Goal: Task Accomplishment & Management: Use online tool/utility

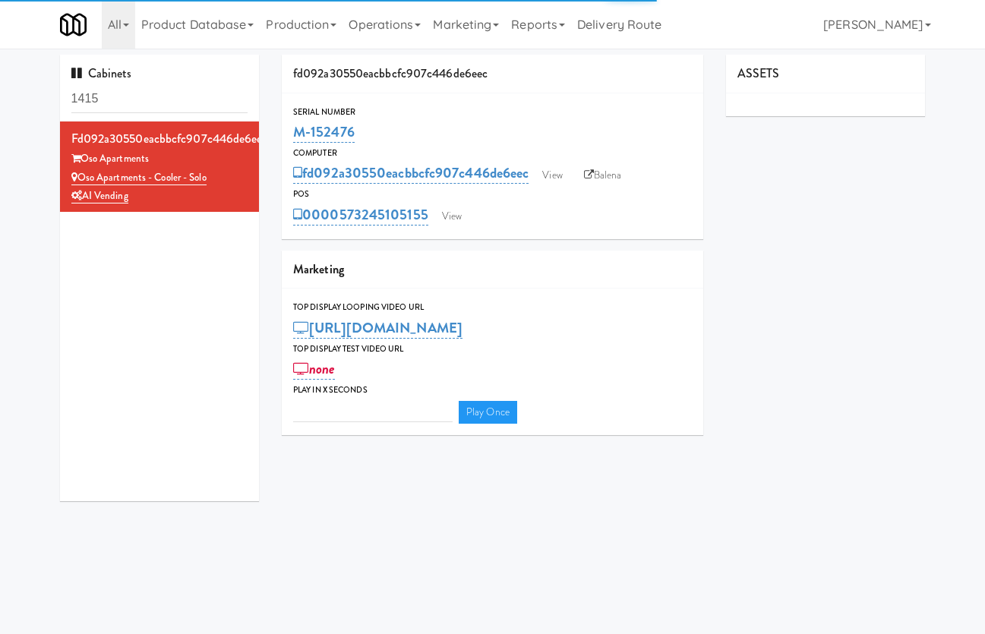
type input "3"
click at [461, 218] on link "View" at bounding box center [451, 216] width 35 height 23
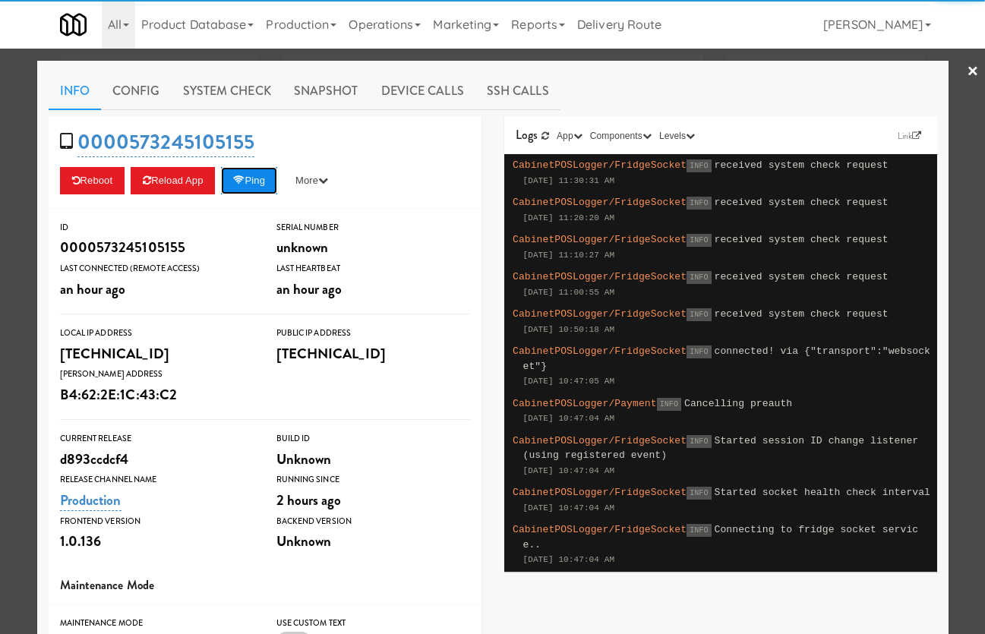
click at [266, 185] on button "Ping" at bounding box center [249, 180] width 56 height 27
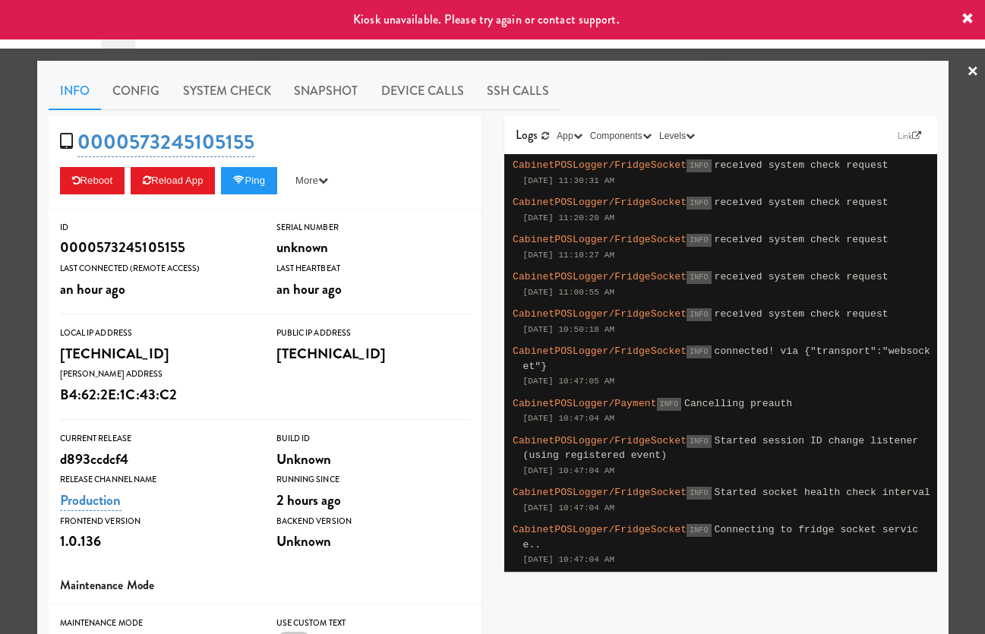
click at [27, 193] on div at bounding box center [492, 317] width 985 height 634
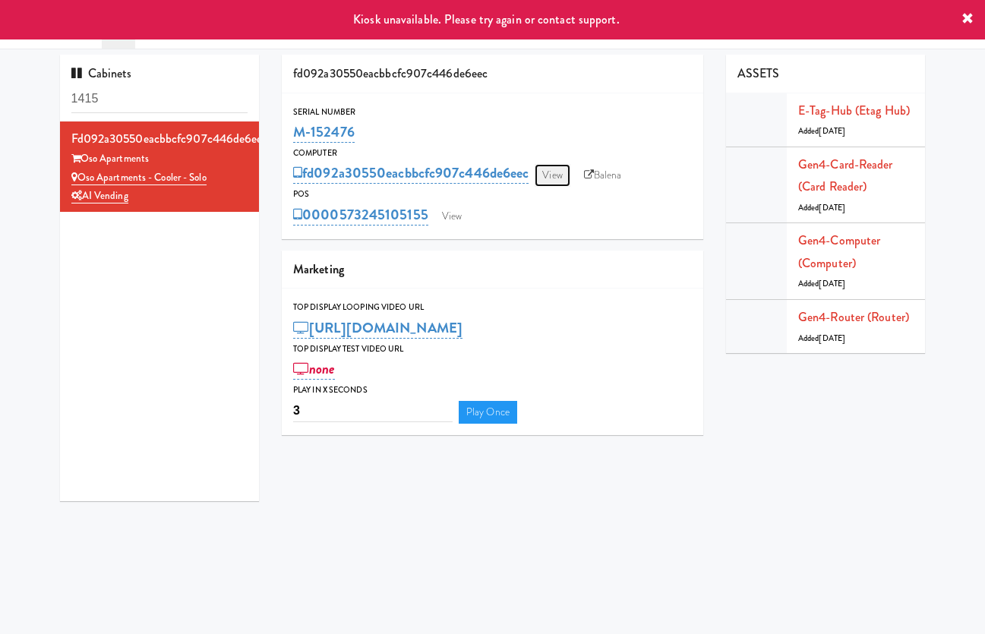
click at [555, 172] on link "View" at bounding box center [552, 175] width 35 height 23
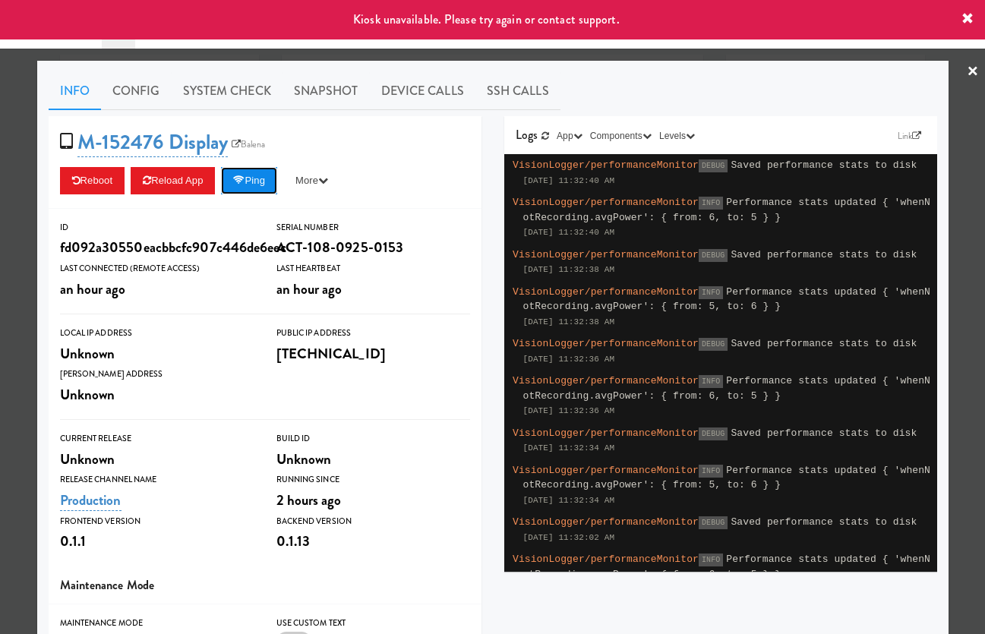
click at [258, 188] on button "Ping" at bounding box center [249, 180] width 56 height 27
click at [16, 220] on div at bounding box center [492, 317] width 985 height 634
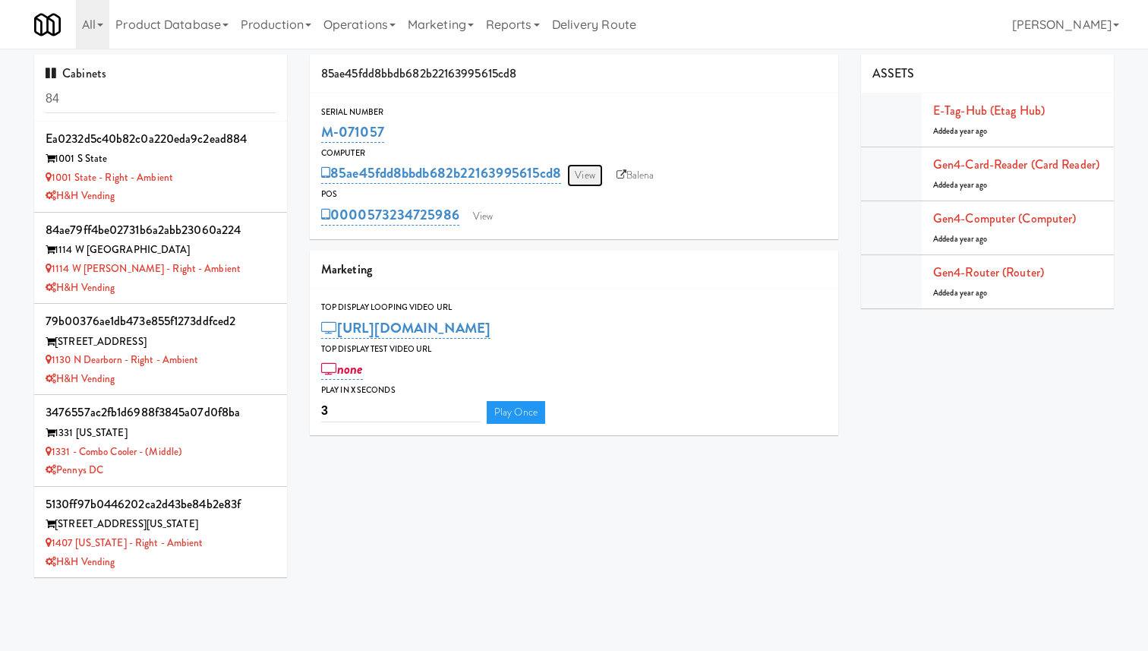
click at [590, 175] on link "View" at bounding box center [584, 175] width 35 height 23
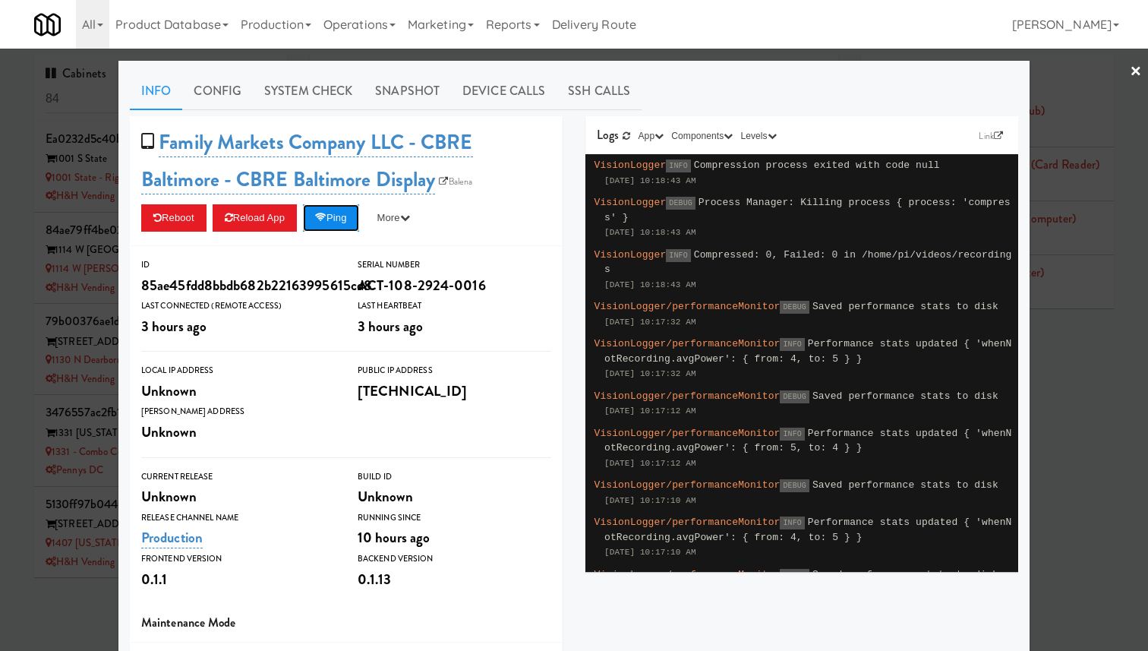
click at [359, 212] on button "Ping" at bounding box center [331, 217] width 56 height 27
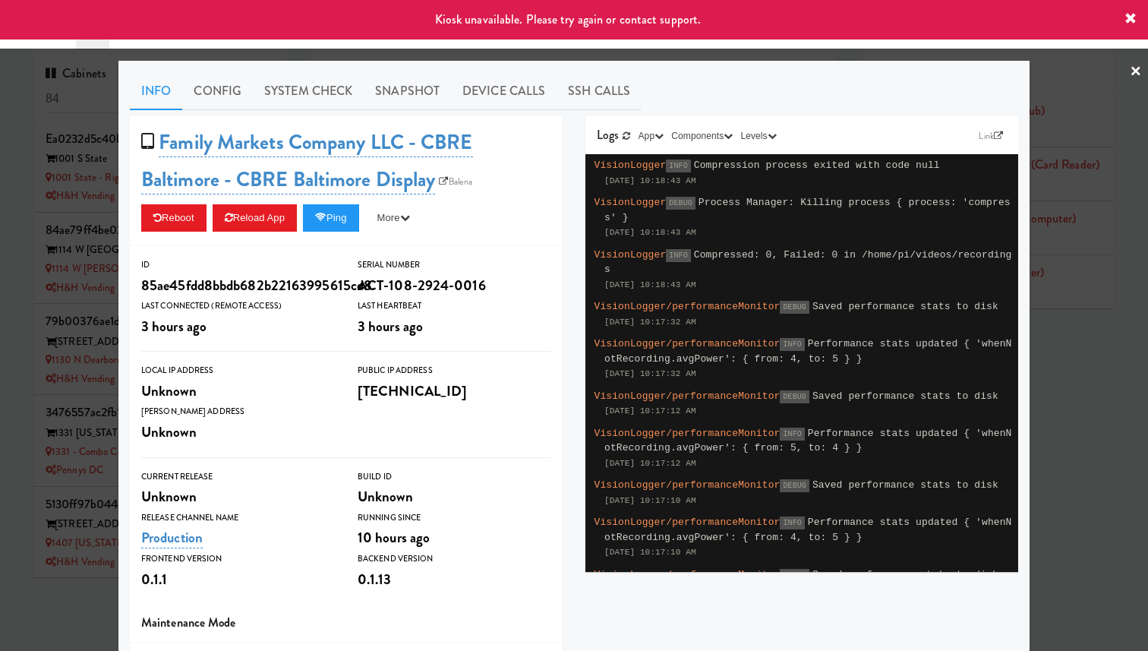
click at [33, 244] on div at bounding box center [574, 325] width 1148 height 651
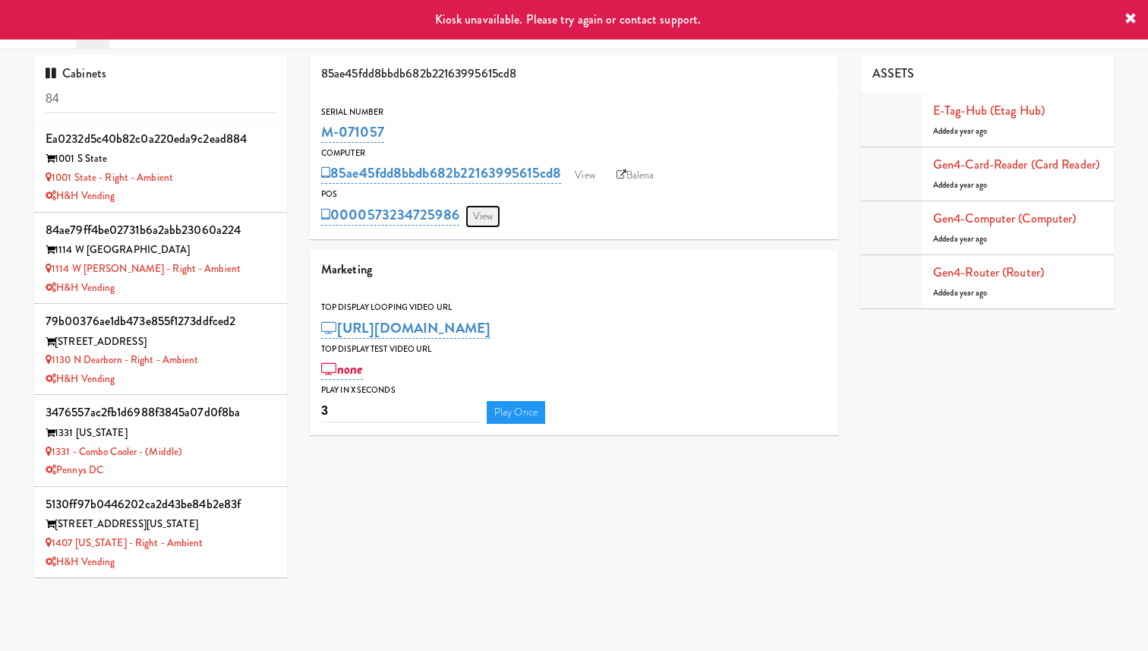
click at [469, 218] on link "View" at bounding box center [483, 216] width 35 height 23
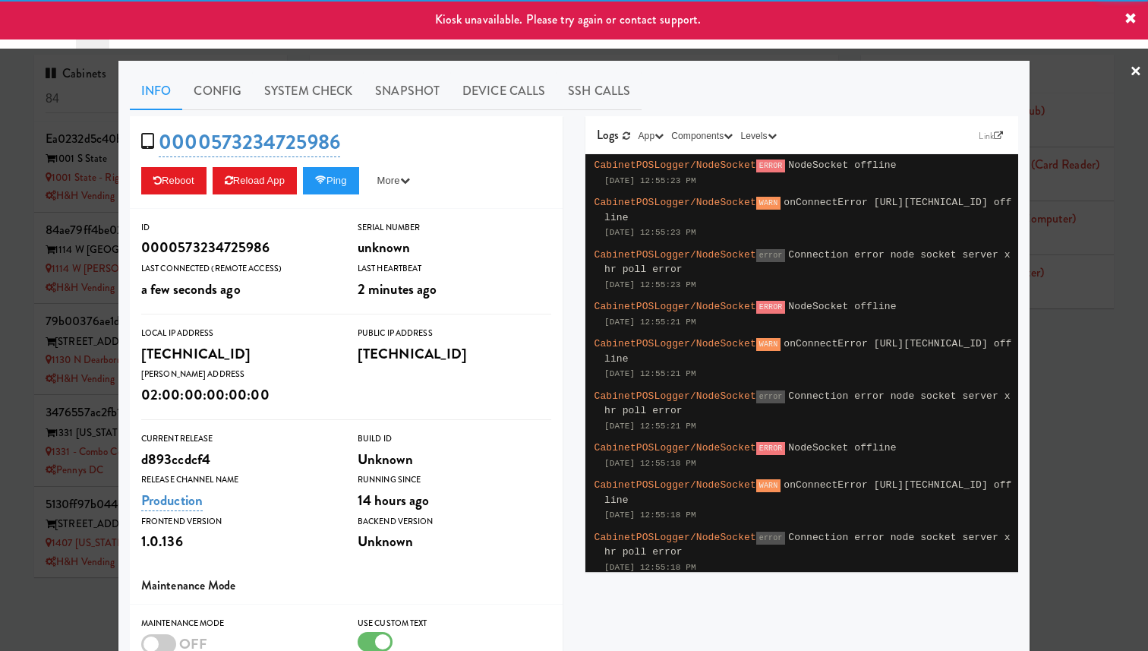
click at [83, 257] on div at bounding box center [574, 325] width 1148 height 651
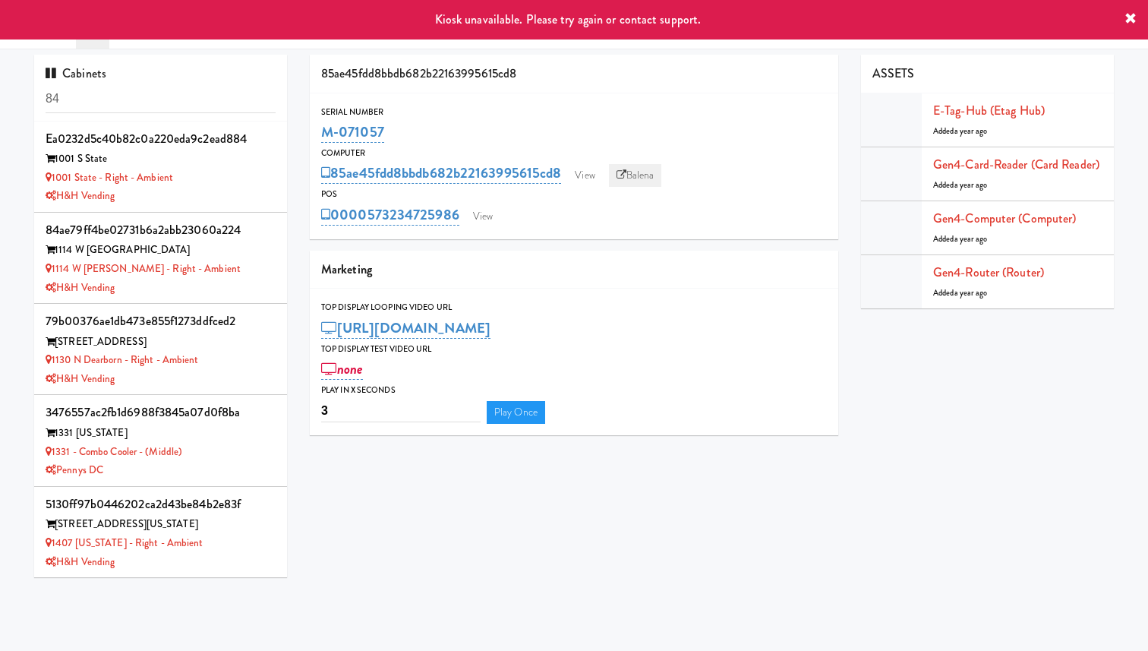
click at [643, 174] on link "Balena" at bounding box center [635, 175] width 53 height 23
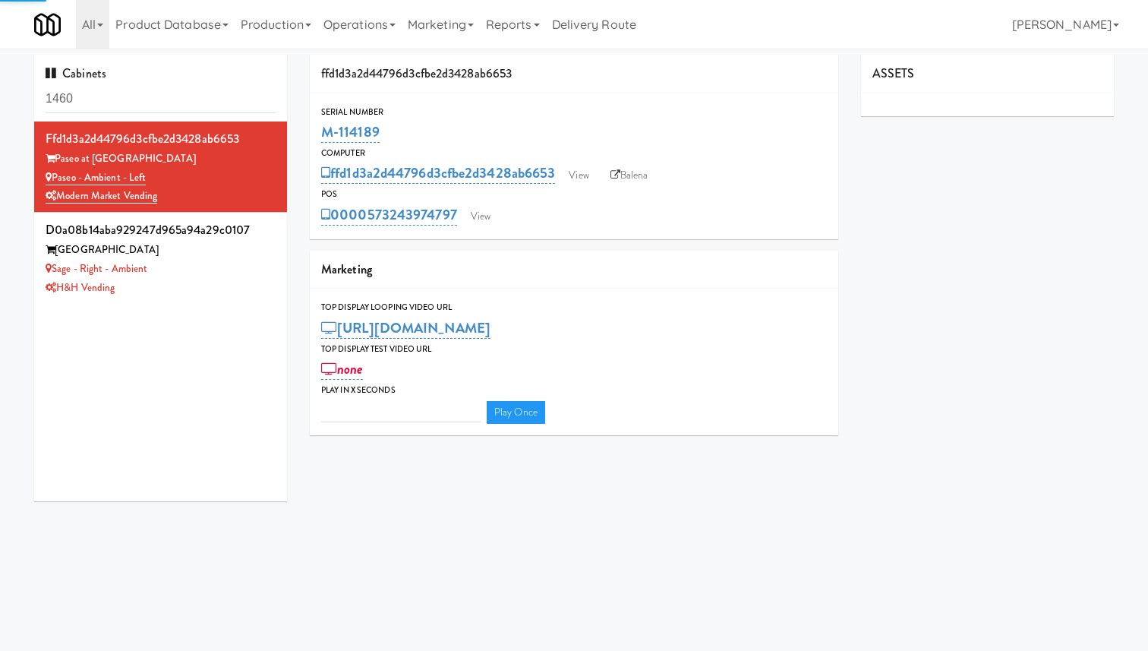
type input "3"
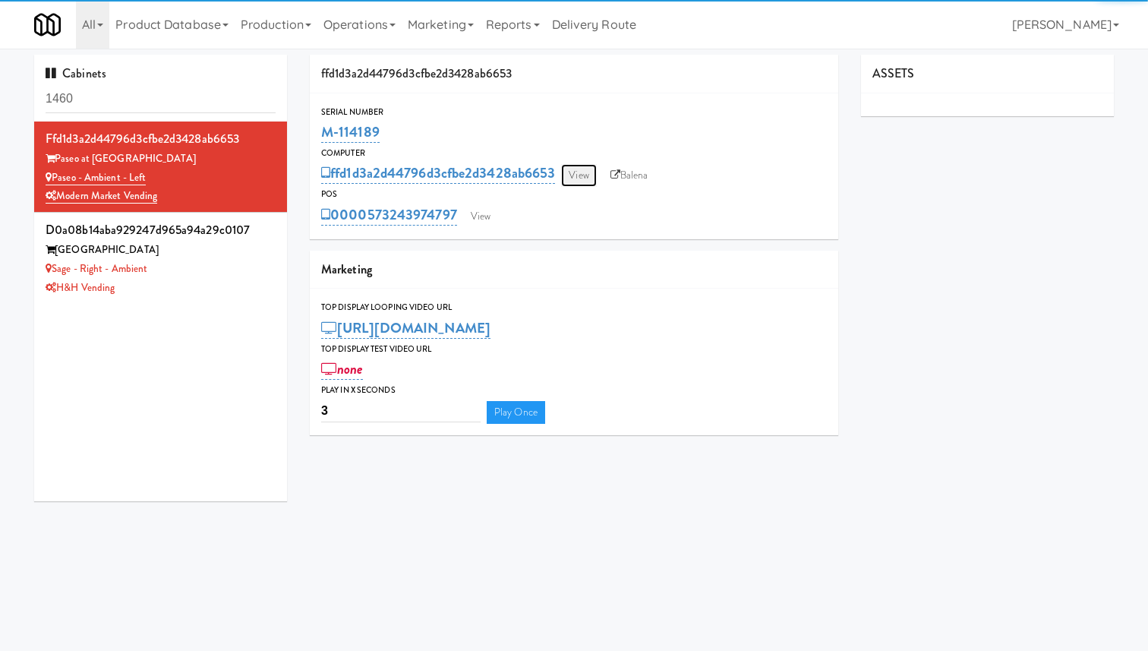
click at [583, 175] on link "View" at bounding box center [578, 175] width 35 height 23
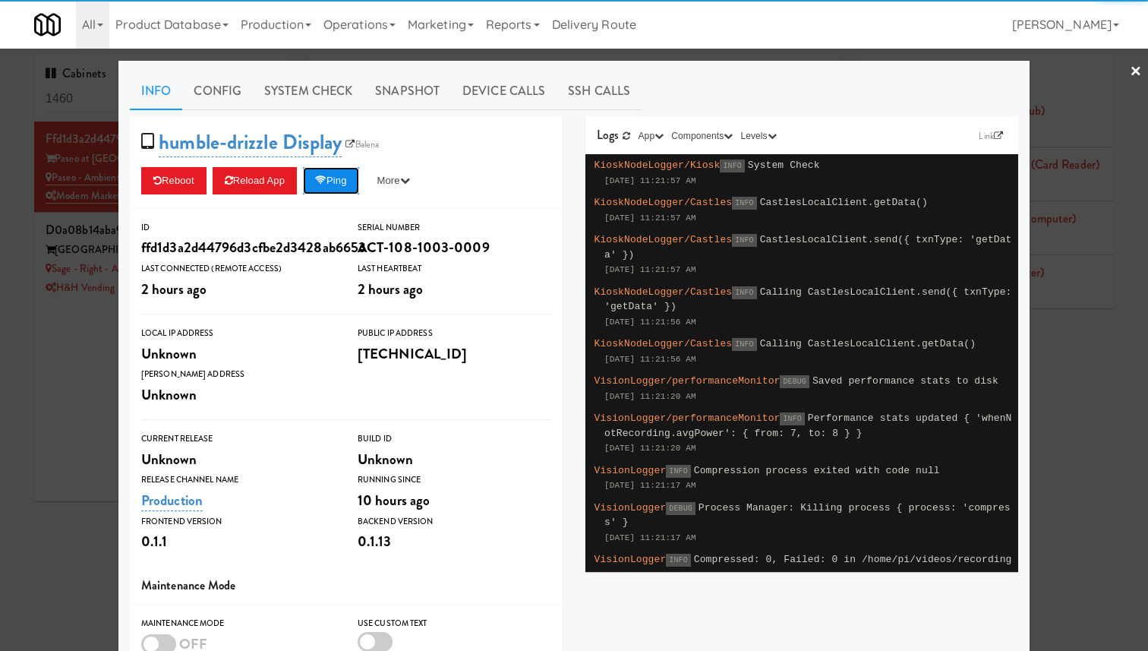
click at [344, 184] on button "Ping" at bounding box center [331, 180] width 56 height 27
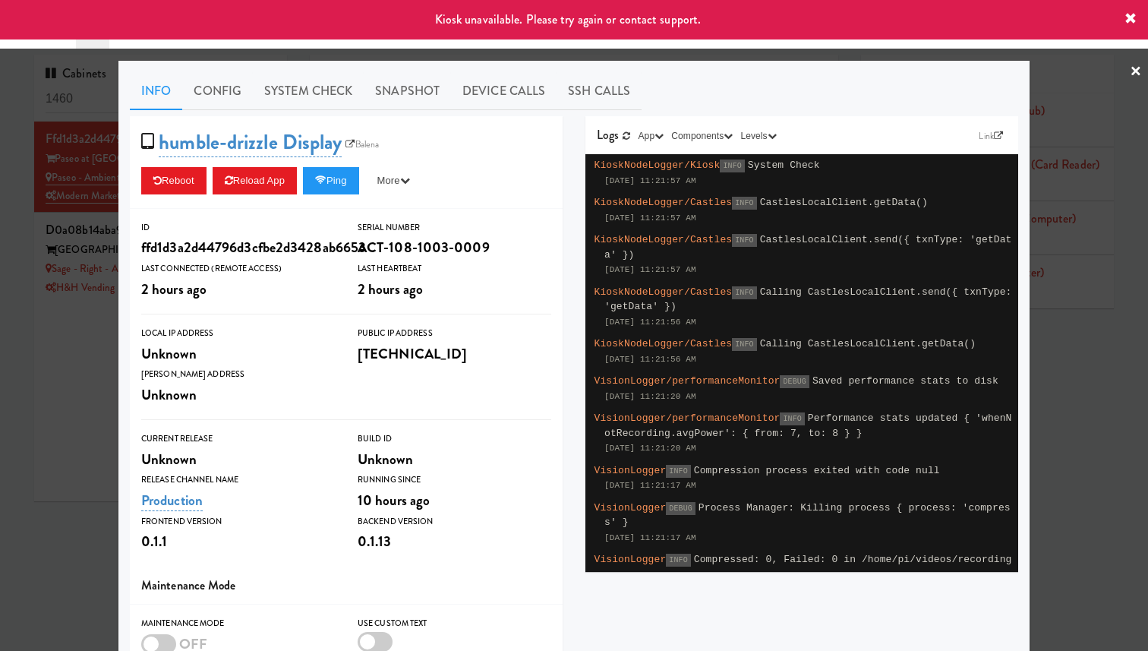
click at [76, 245] on div at bounding box center [574, 325] width 1148 height 651
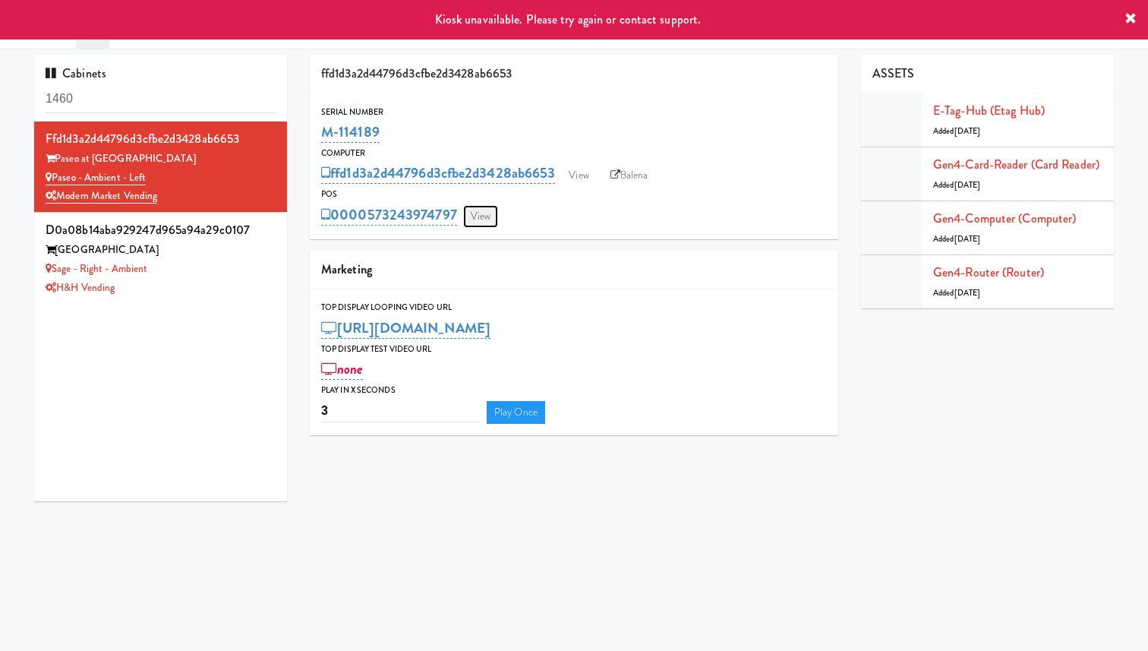
click at [478, 220] on link "View" at bounding box center [480, 216] width 35 height 23
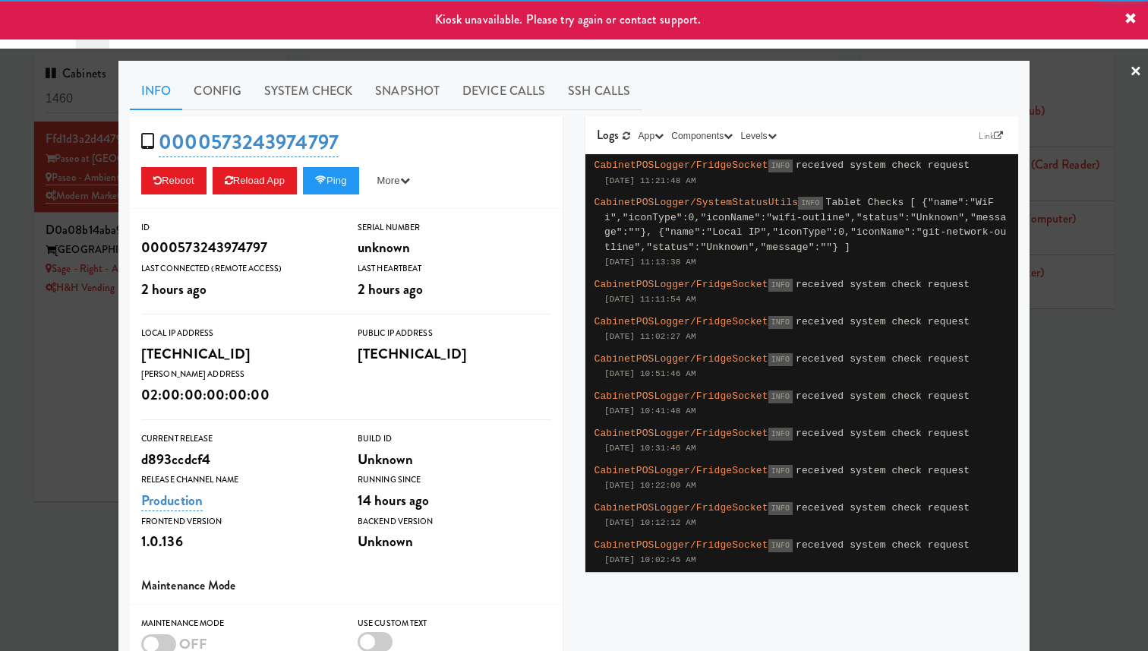
click at [107, 277] on div at bounding box center [574, 325] width 1148 height 651
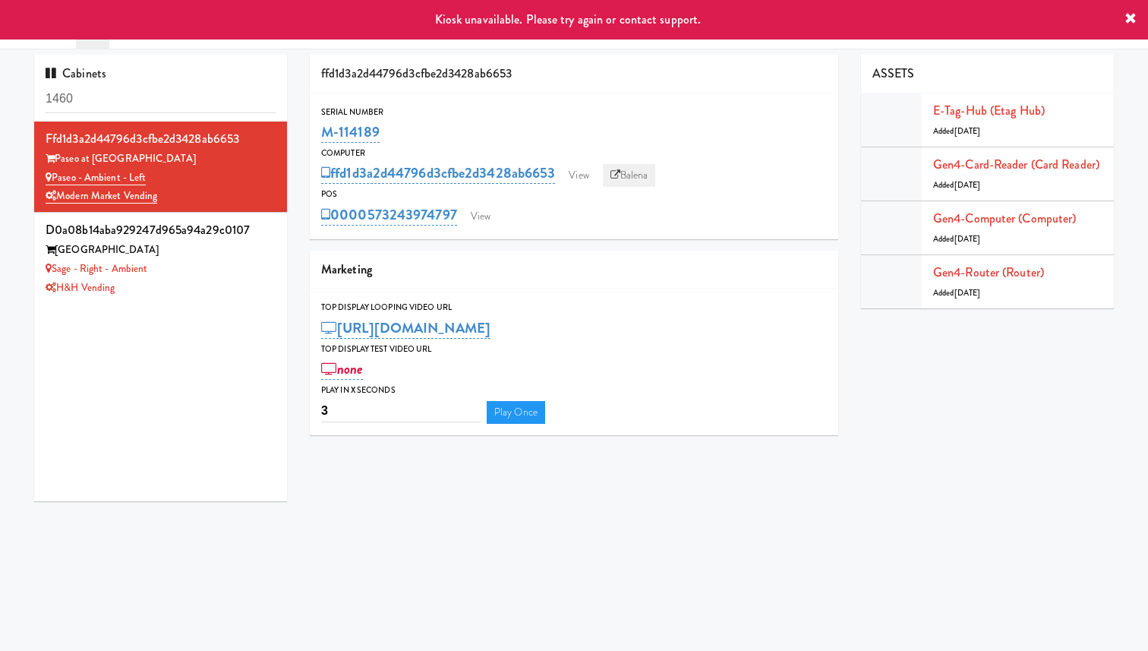
click at [630, 166] on link "Balena" at bounding box center [629, 175] width 53 height 23
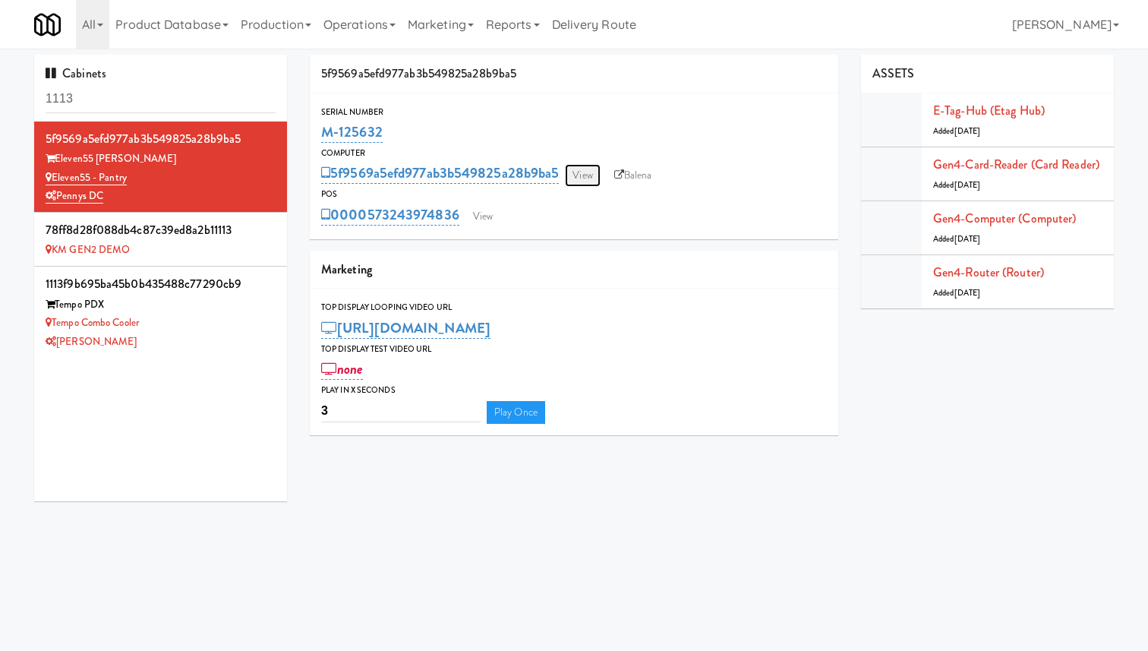
click at [596, 172] on link "View" at bounding box center [582, 175] width 35 height 23
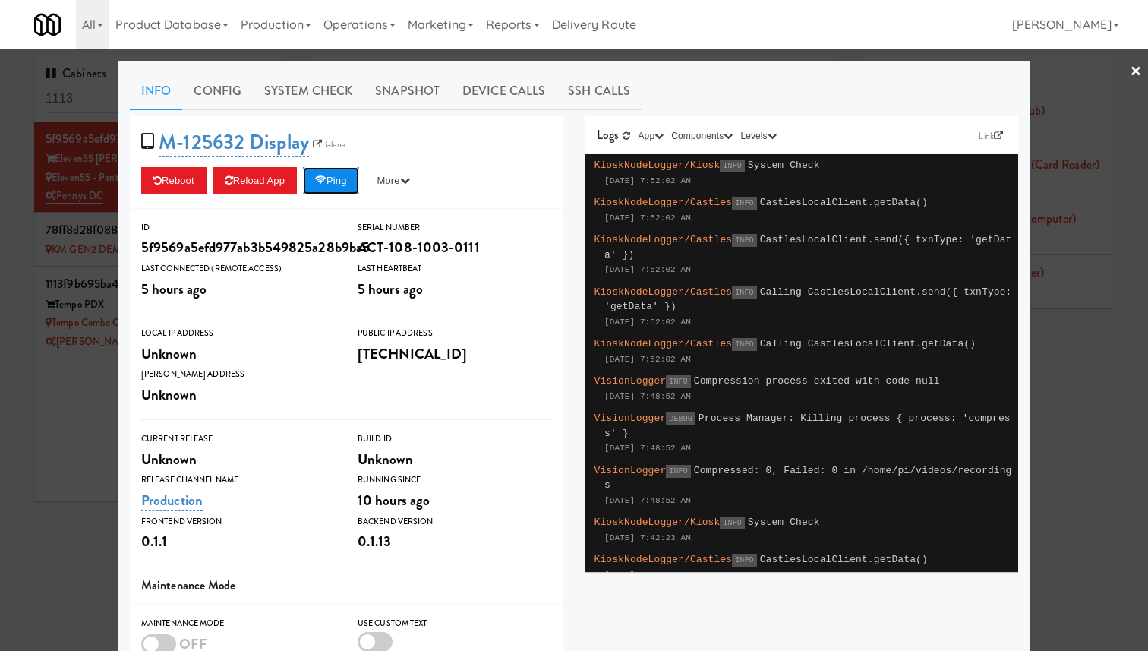
click at [349, 173] on button "Ping" at bounding box center [331, 180] width 56 height 27
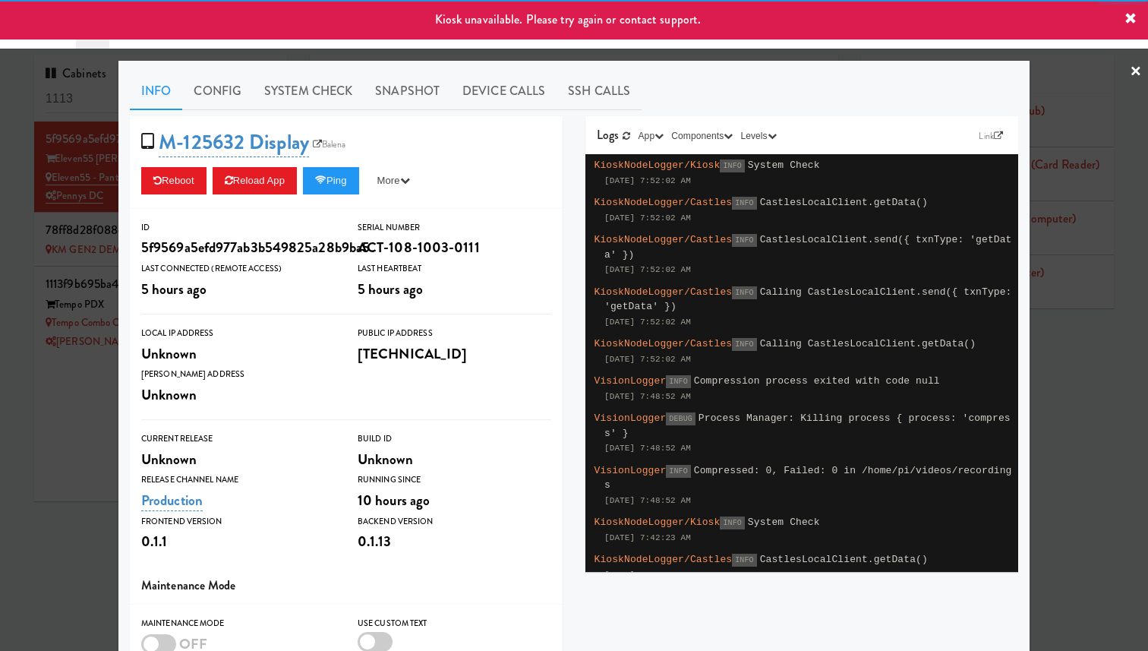
click at [82, 228] on div at bounding box center [574, 325] width 1148 height 651
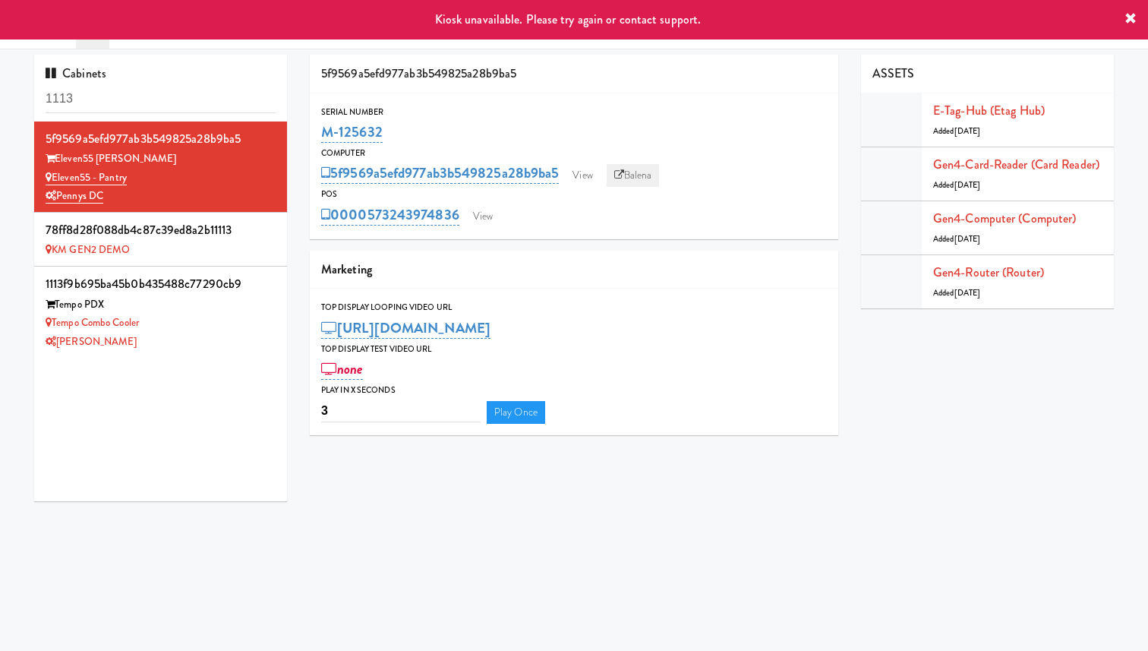
click at [644, 175] on link "Balena" at bounding box center [633, 175] width 53 height 23
